Goal: Navigation & Orientation: Find specific page/section

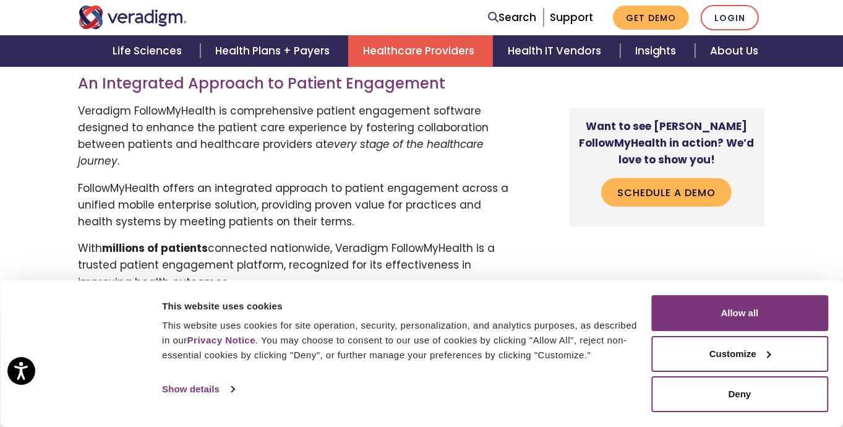
scroll to position [680, 0]
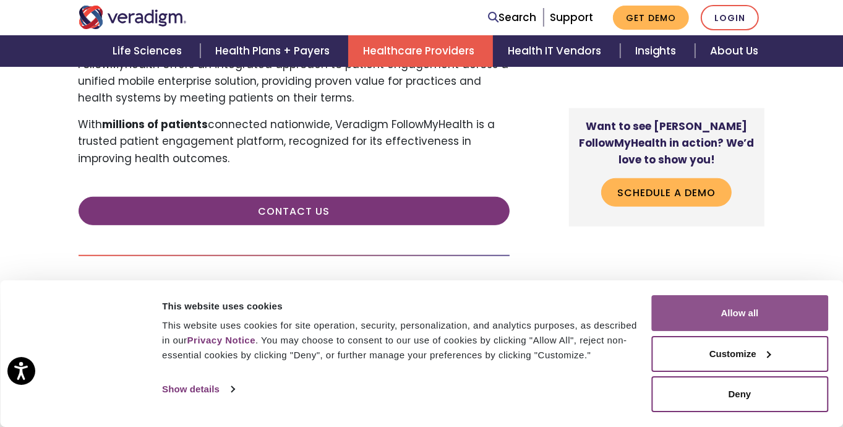
click at [719, 309] on button "Allow all" at bounding box center [739, 313] width 177 height 36
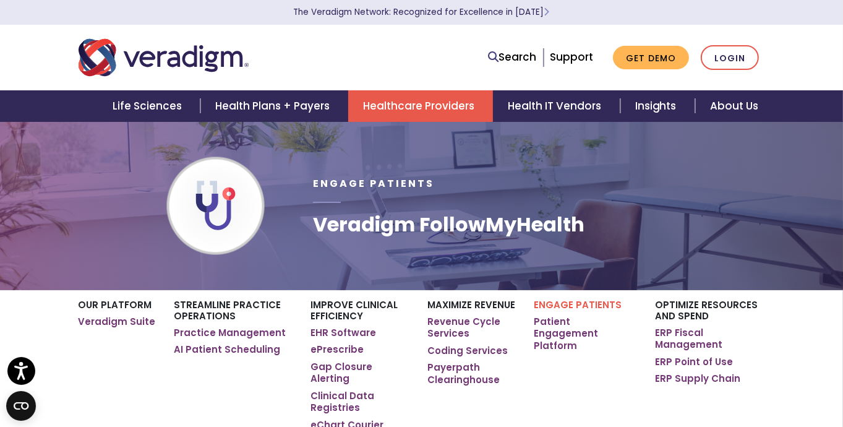
scroll to position [62, 0]
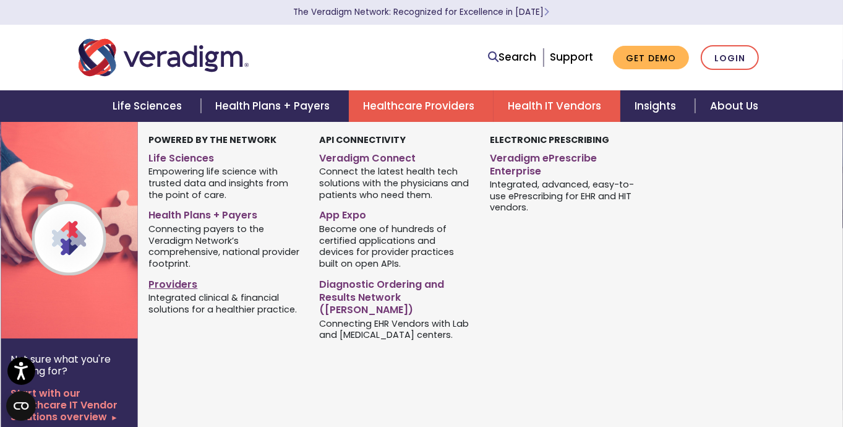
click at [160, 289] on link "Providers" at bounding box center [224, 282] width 152 height 18
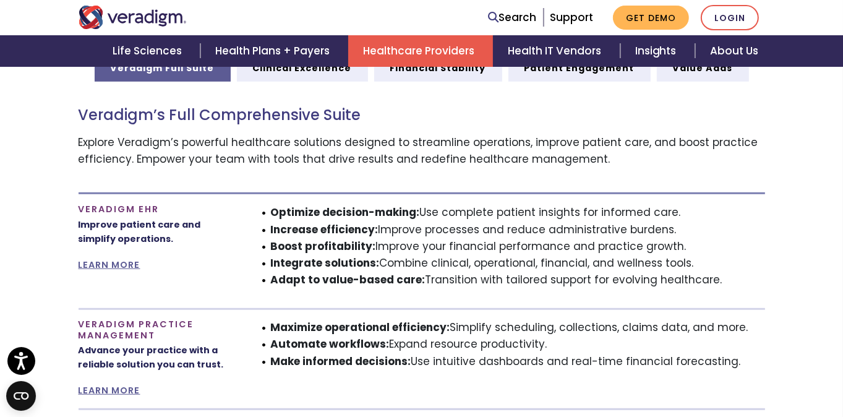
scroll to position [680, 0]
